Goal: Information Seeking & Learning: Learn about a topic

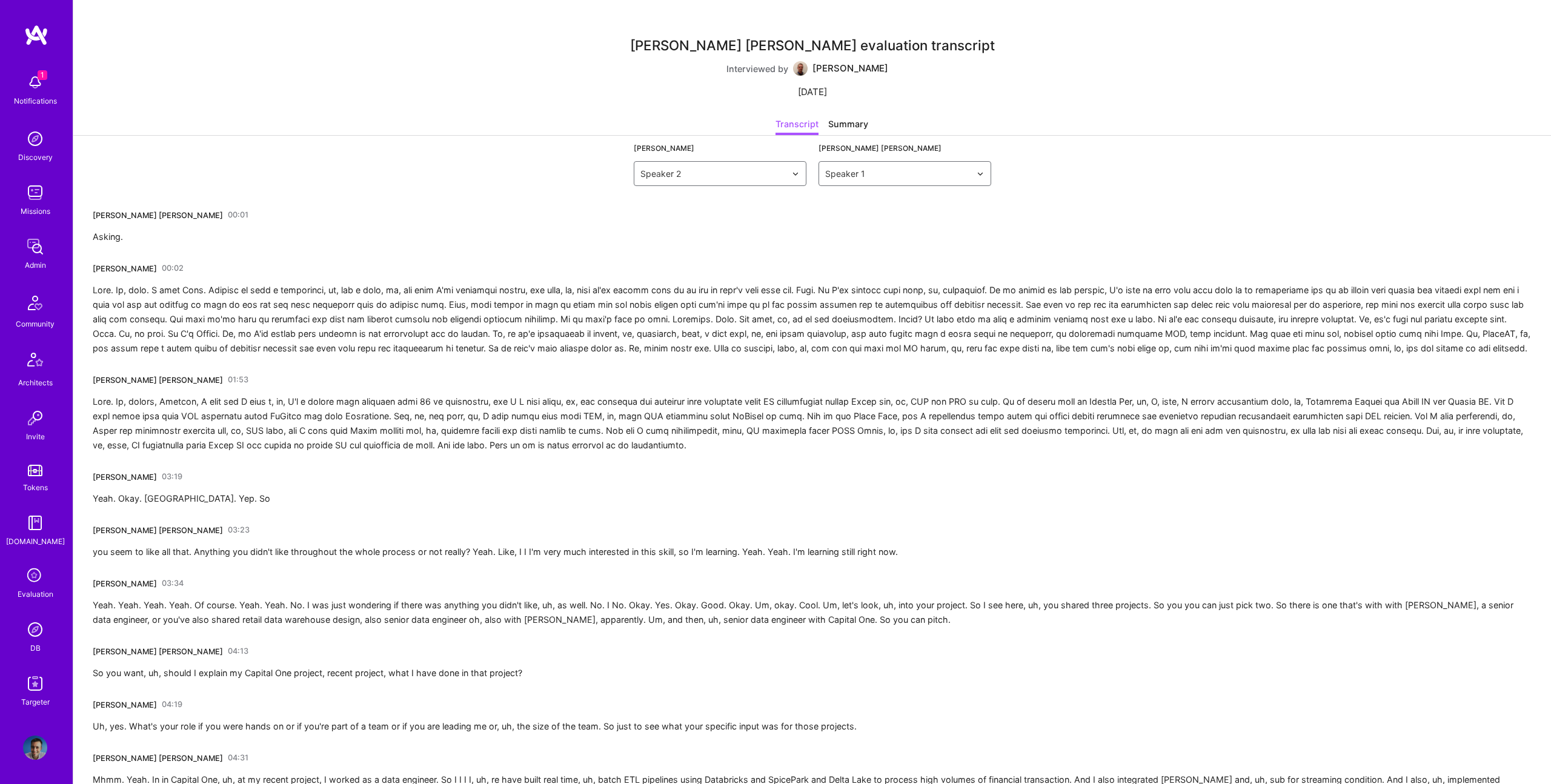
click at [228, 216] on link "00:01" at bounding box center [238, 215] width 20 height 19
click at [512, 312] on div at bounding box center [812, 319] width 1439 height 73
drag, startPoint x: 651, startPoint y: 287, endPoint x: 655, endPoint y: 274, distance: 13.6
click at [651, 287] on div at bounding box center [812, 319] width 1439 height 73
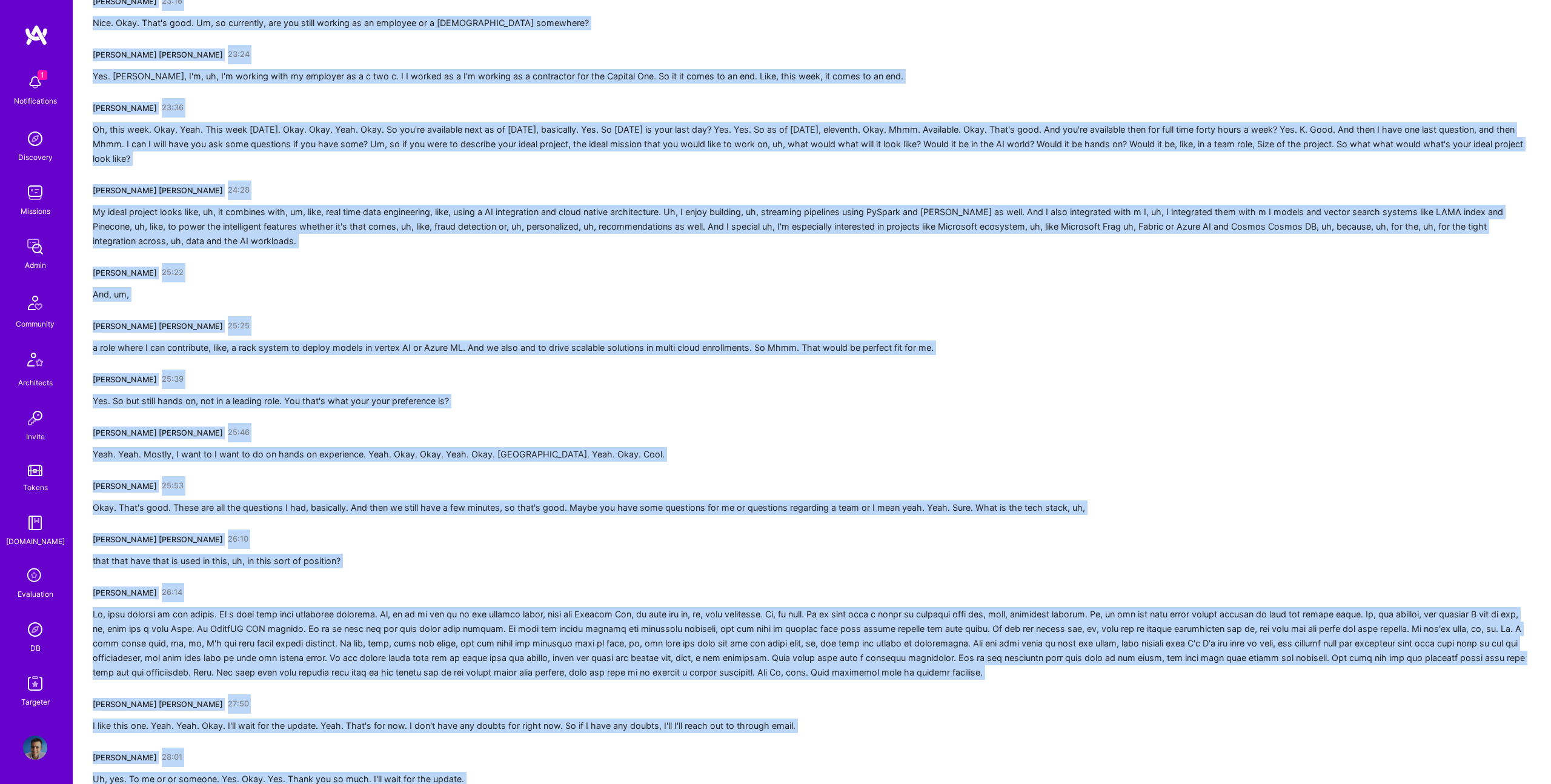
scroll to position [3561, 0]
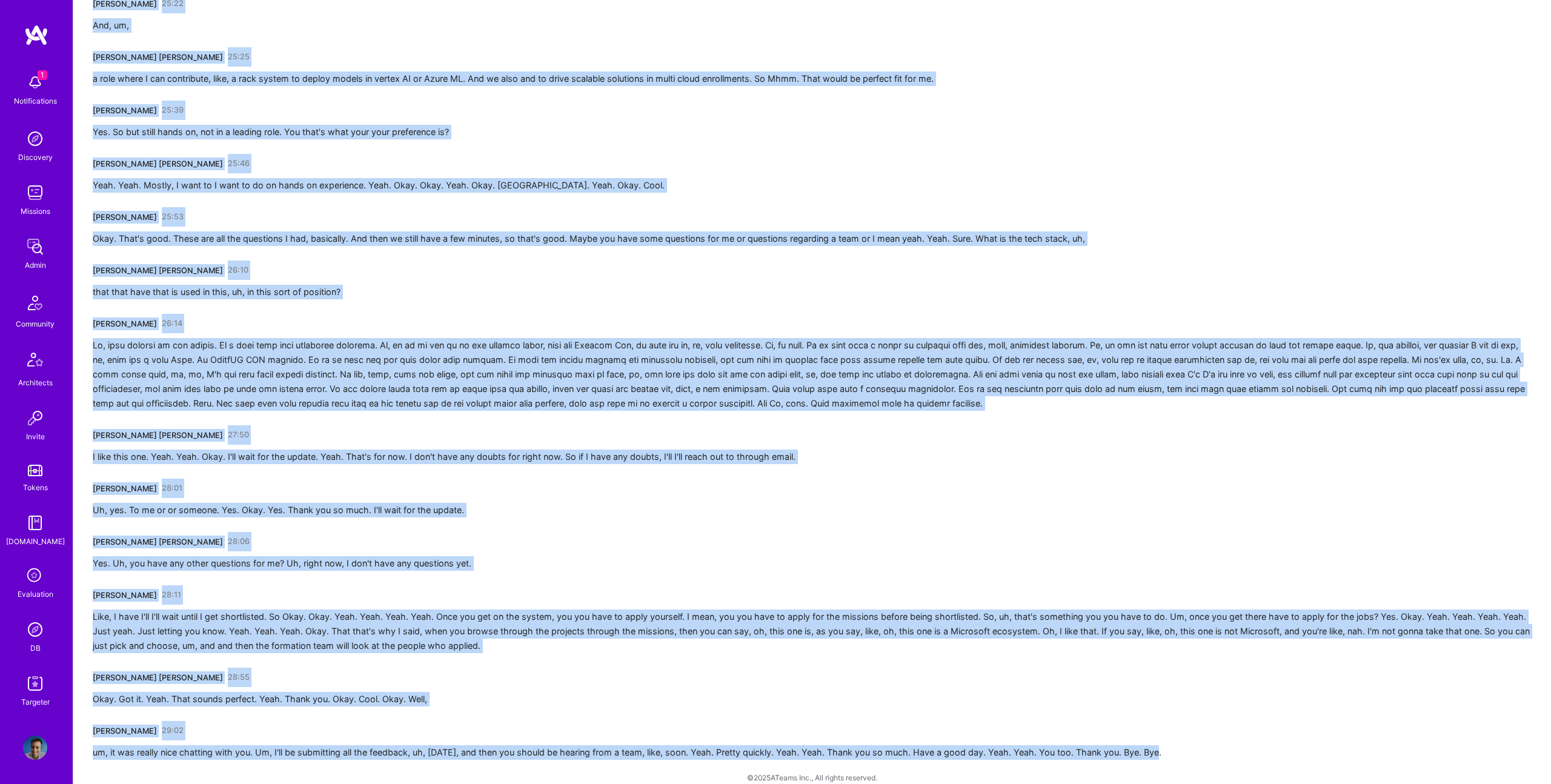
drag, startPoint x: 116, startPoint y: 217, endPoint x: 1168, endPoint y: 741, distance: 1175.3
copy div "Sunayana Reddy Velpula 00:01 Asking. Benoit Cauwe 00:02 Yeah. Um, okay. I will …"
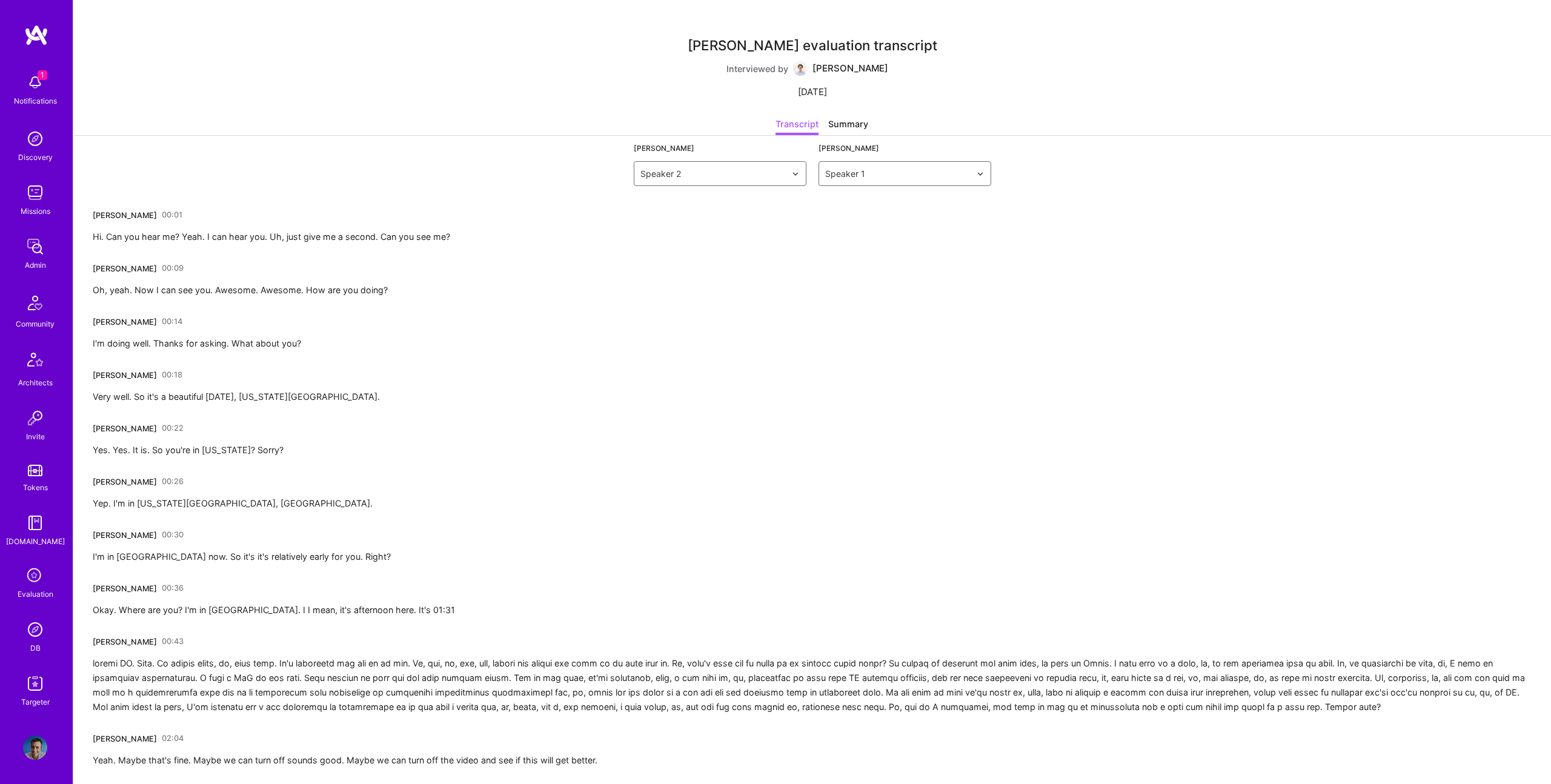
click at [167, 216] on link "00:01" at bounding box center [172, 215] width 20 height 19
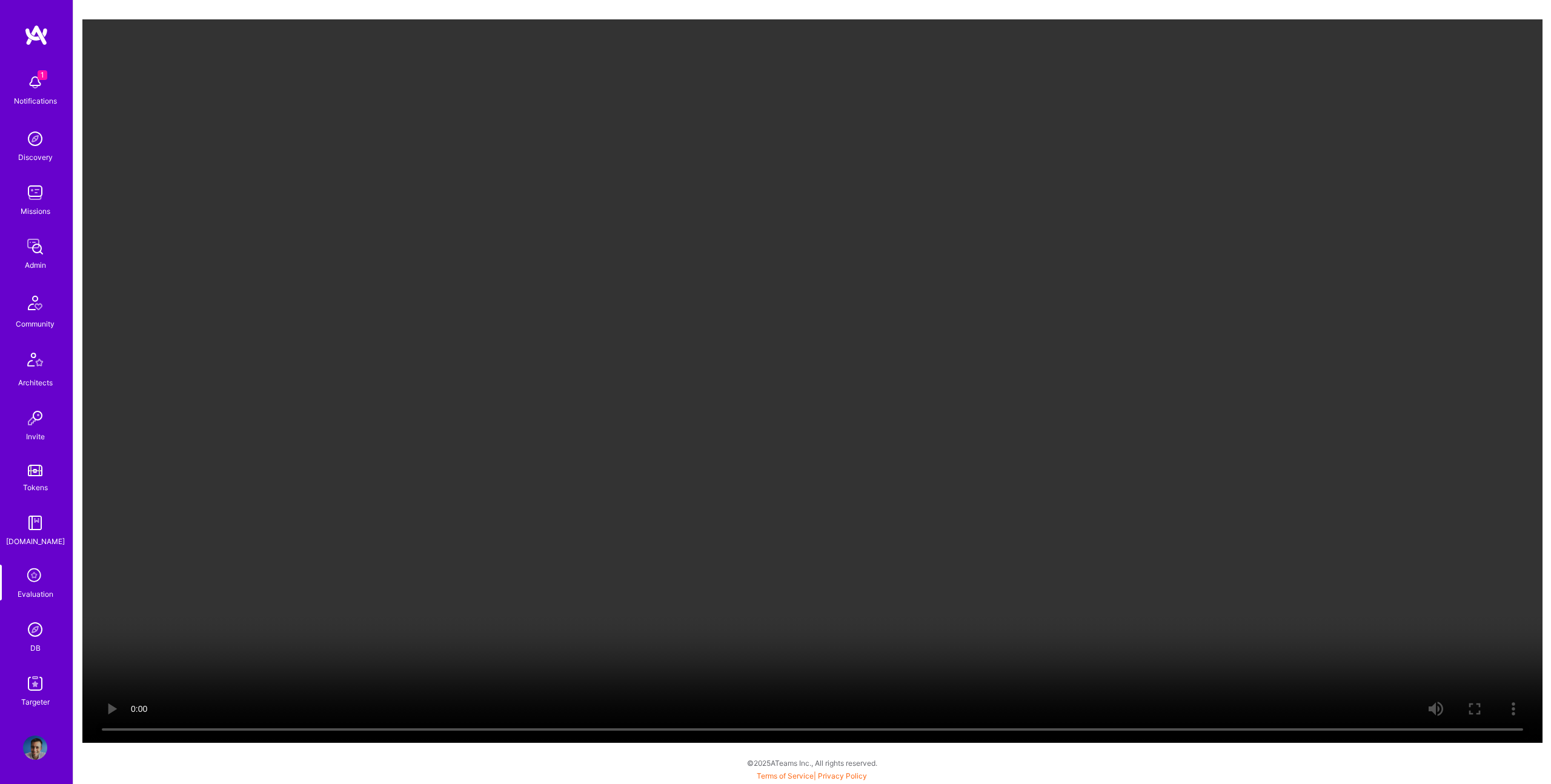
click at [801, 368] on video "Your browser does not support the video tag." at bounding box center [813, 380] width 1460 height 723
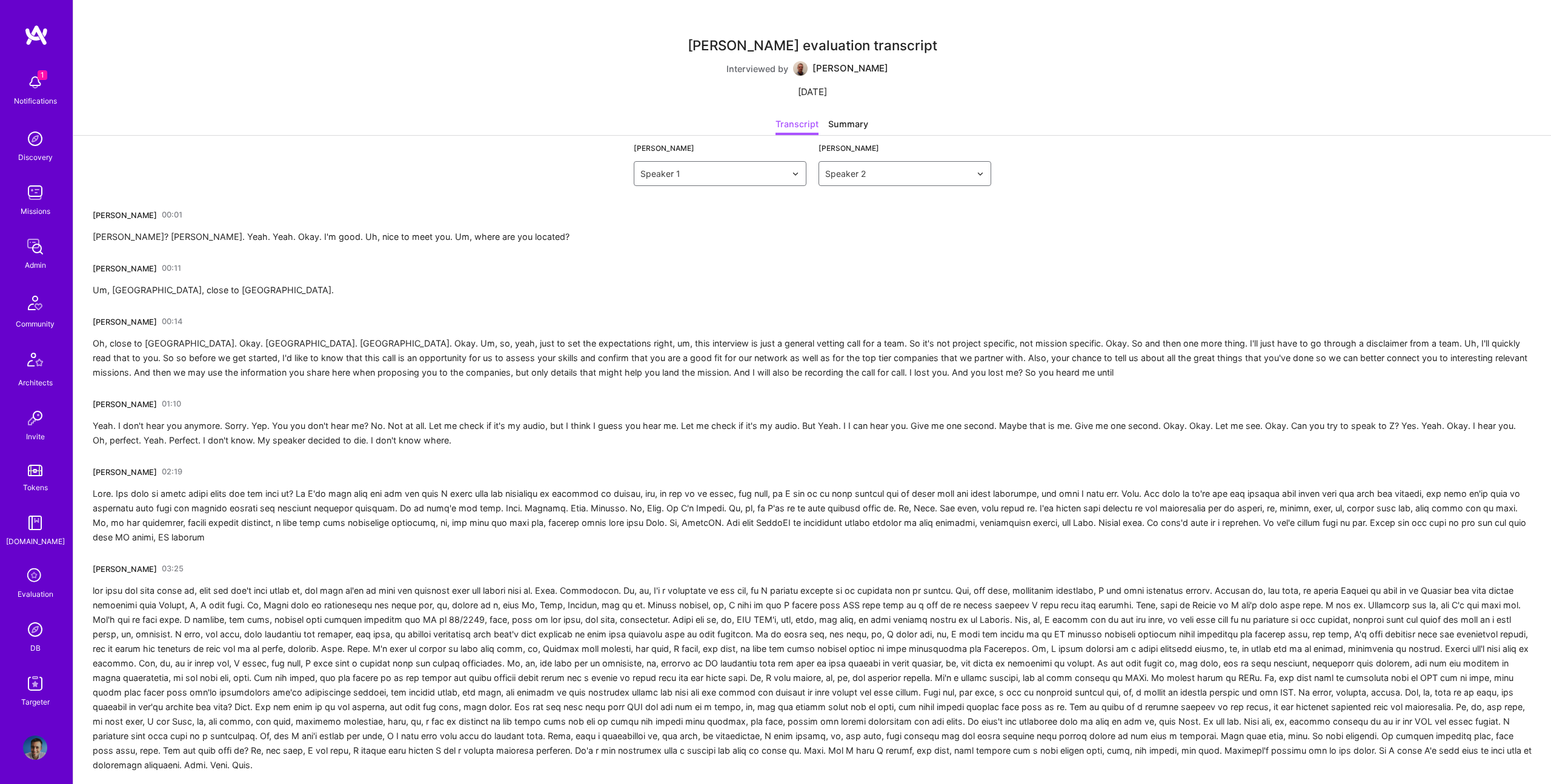
click at [163, 214] on link "00:01" at bounding box center [172, 215] width 20 height 19
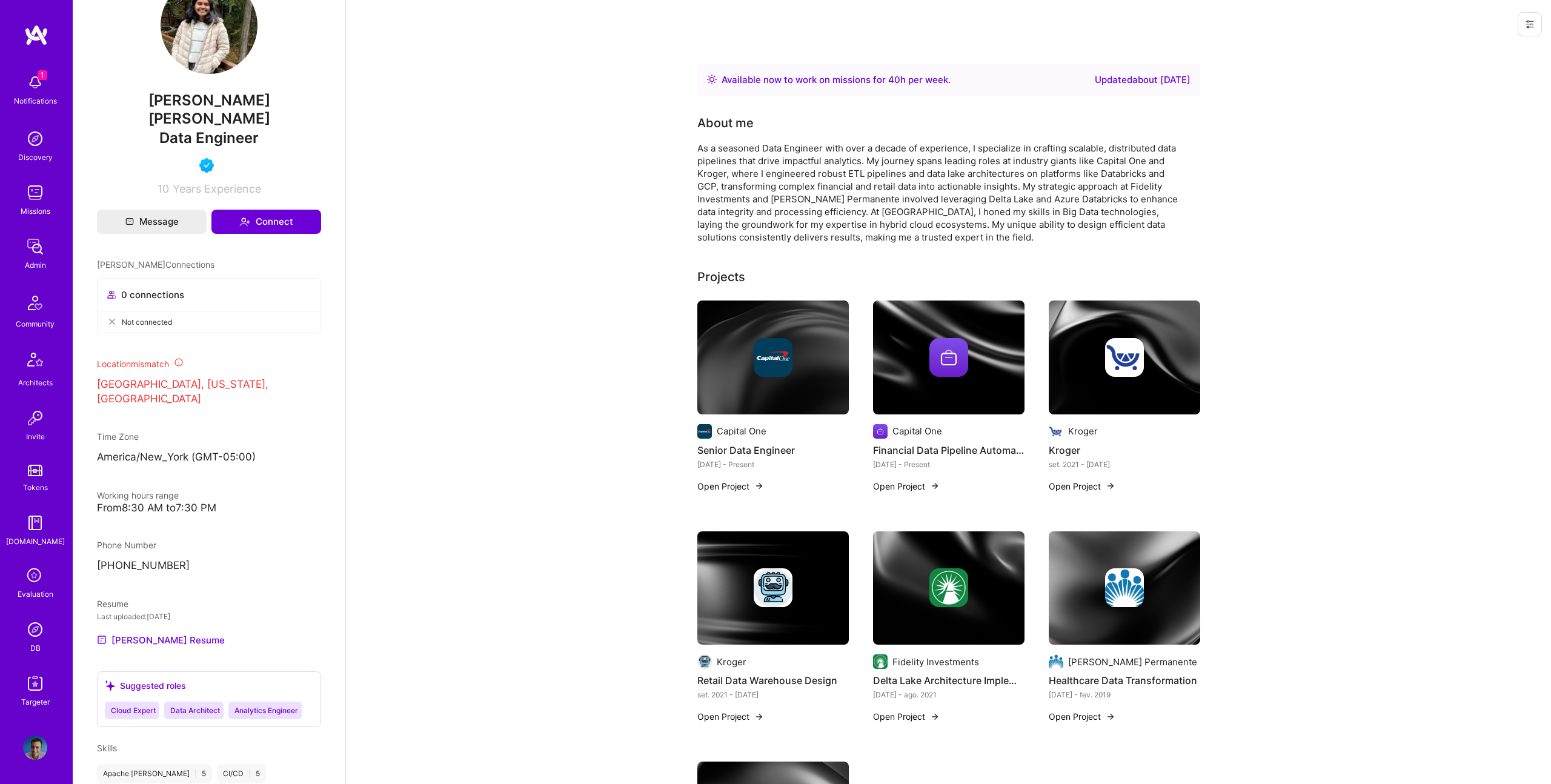
scroll to position [360, 0]
click at [168, 632] on link "[PERSON_NAME] Resume" at bounding box center [161, 639] width 128 height 14
